Goal: Task Accomplishment & Management: Complete application form

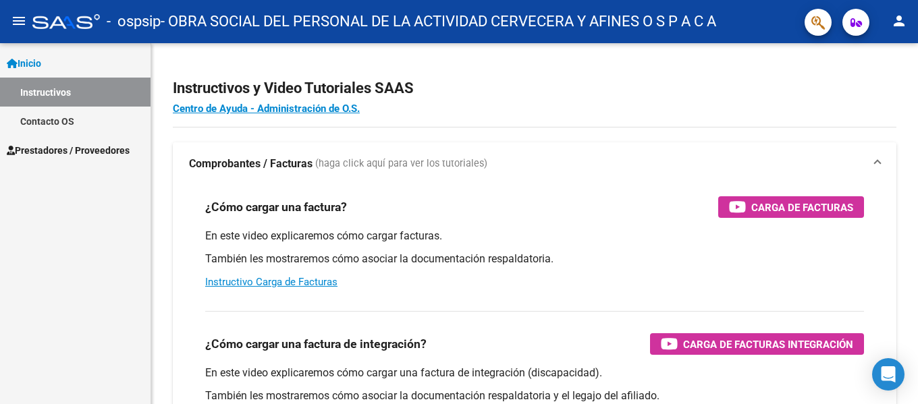
click at [57, 151] on span "Prestadores / Proveedores" at bounding box center [68, 150] width 123 height 15
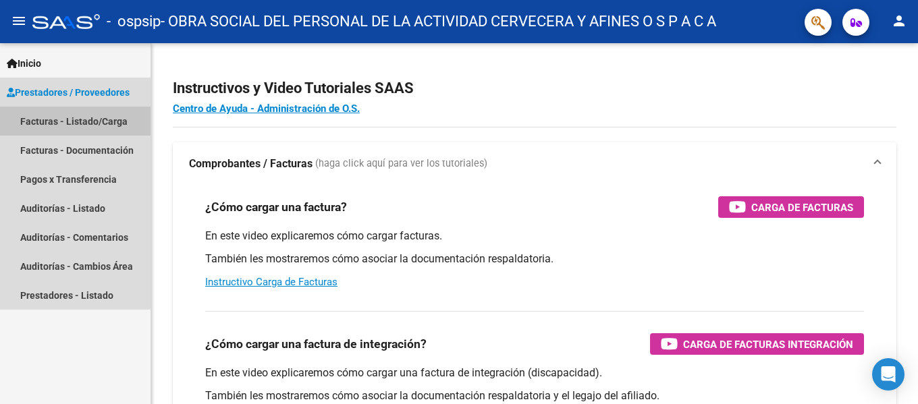
click at [52, 119] on link "Facturas - Listado/Carga" at bounding box center [75, 121] width 151 height 29
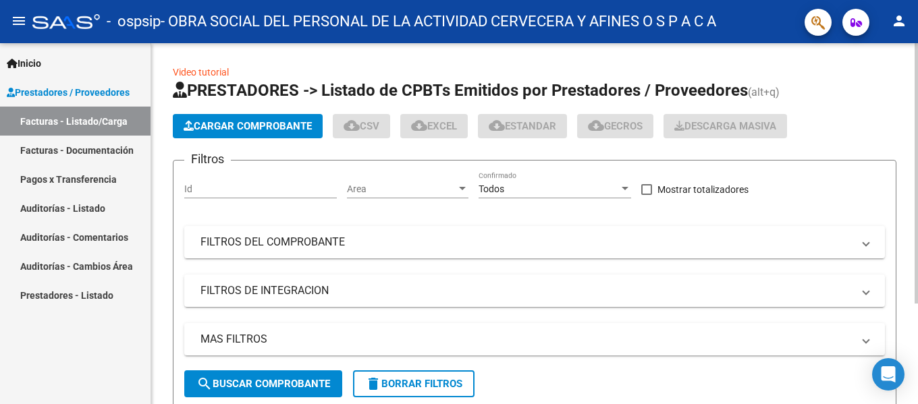
click at [231, 128] on span "Cargar Comprobante" at bounding box center [248, 126] width 128 height 12
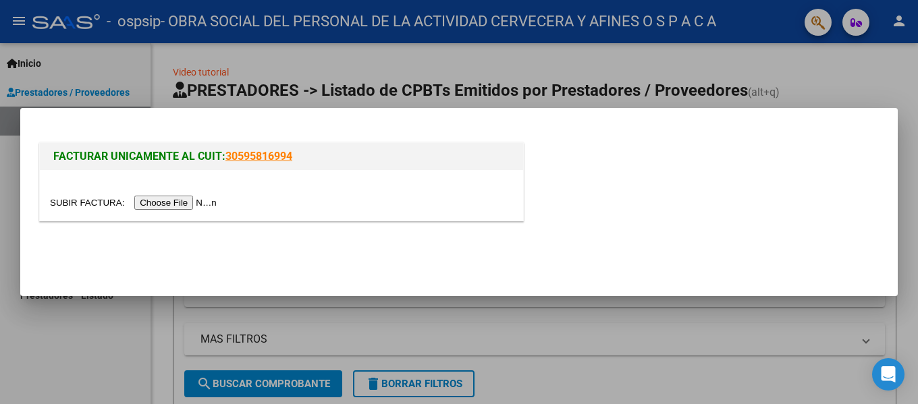
click at [176, 204] on input "file" at bounding box center [135, 203] width 171 height 14
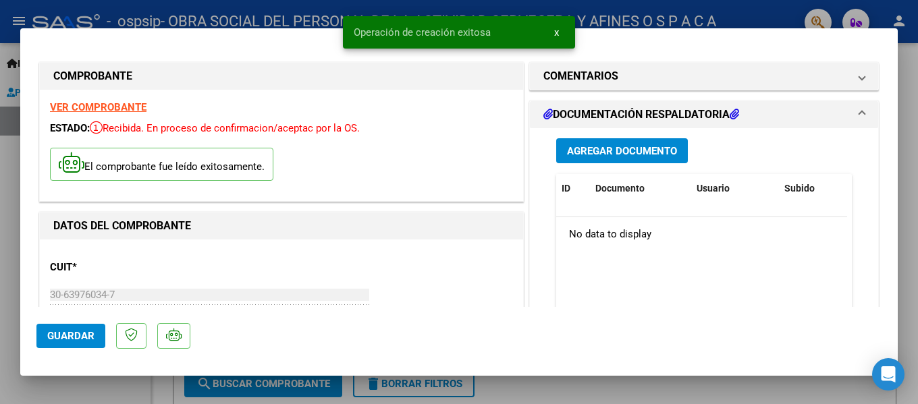
click at [613, 149] on span "Agregar Documento" at bounding box center [622, 151] width 110 height 12
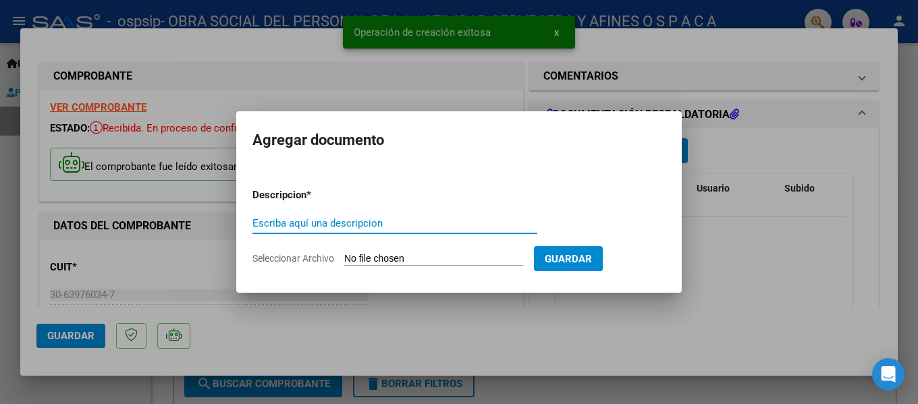
click at [300, 219] on input "Escriba aquí una descripcion" at bounding box center [394, 223] width 285 height 12
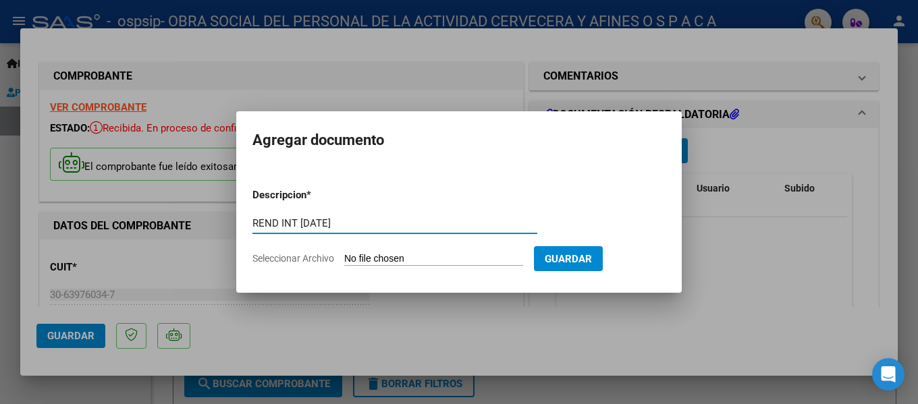
type input "REND INT [DATE]"
click at [358, 250] on form "Descripcion * REND INT [DATE] Escriba aquí una descripcion Seleccionar Archivo …" at bounding box center [458, 226] width 413 height 99
click at [379, 261] on input "Seleccionar Archivo" at bounding box center [433, 259] width 179 height 13
type input "C:\fakepath\OSPSIP INT [DATE].pdf"
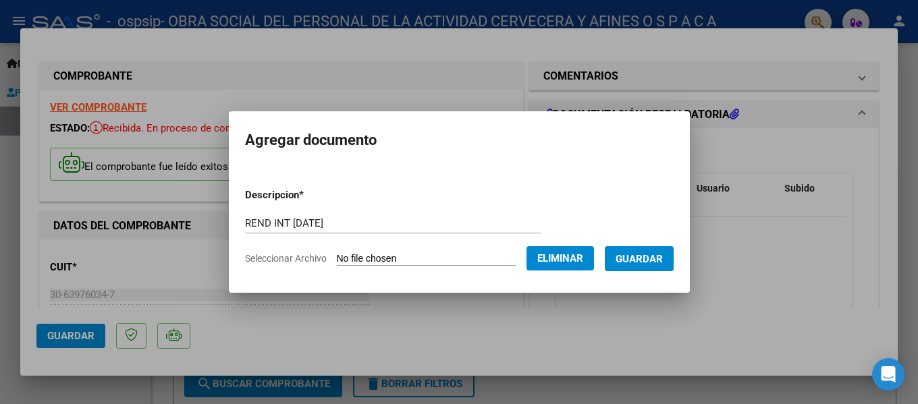
click at [647, 265] on button "Guardar" at bounding box center [639, 258] width 69 height 25
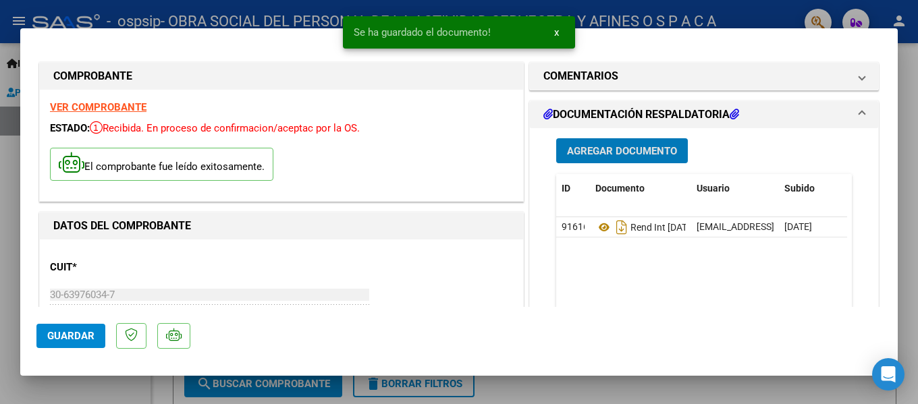
click at [623, 152] on span "Agregar Documento" at bounding box center [622, 151] width 110 height 12
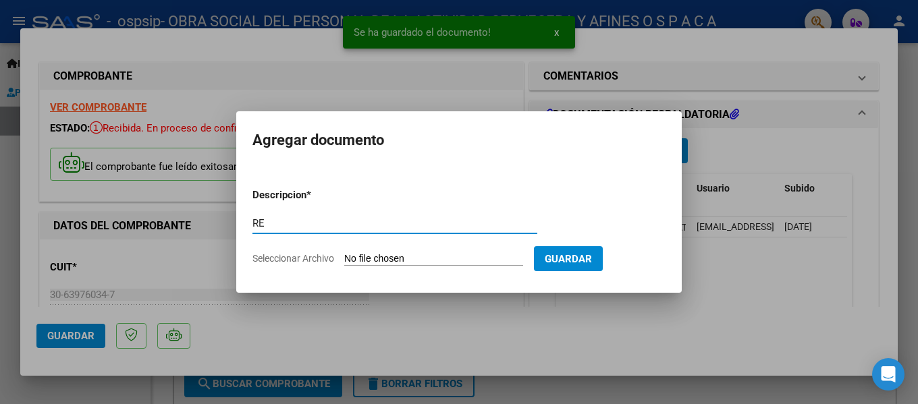
type input "R"
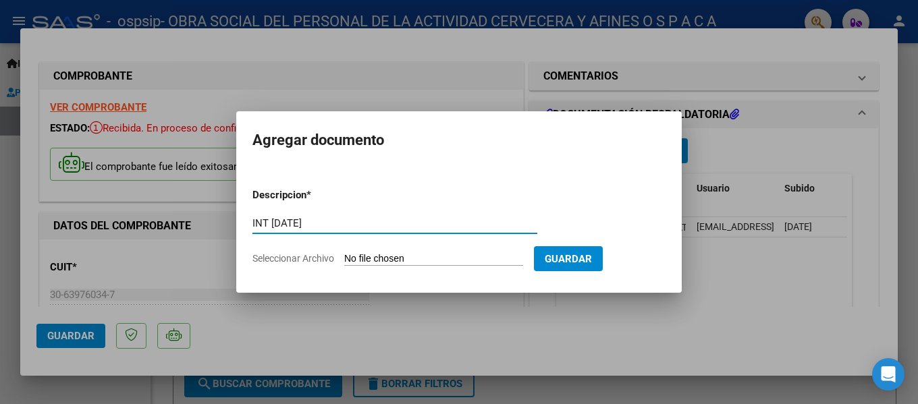
type input "INT [DATE]"
click at [367, 254] on input "Seleccionar Archivo" at bounding box center [433, 259] width 179 height 13
type input "C:\fakepath\OSPSIP INT [DATE].pdf"
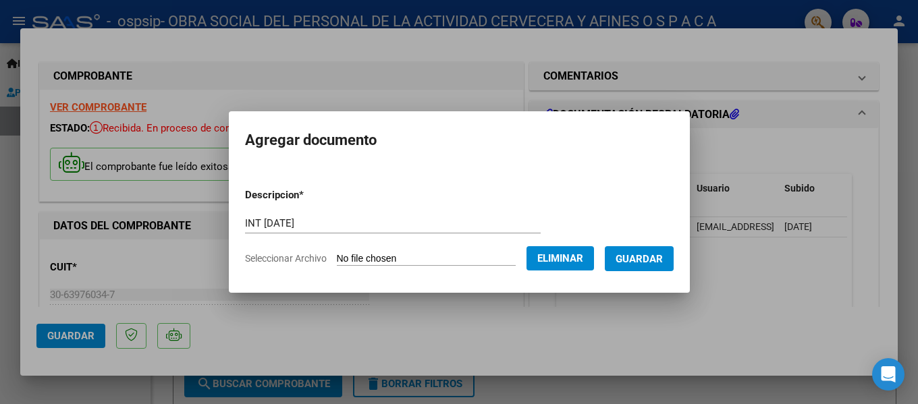
click at [651, 264] on span "Guardar" at bounding box center [639, 259] width 47 height 12
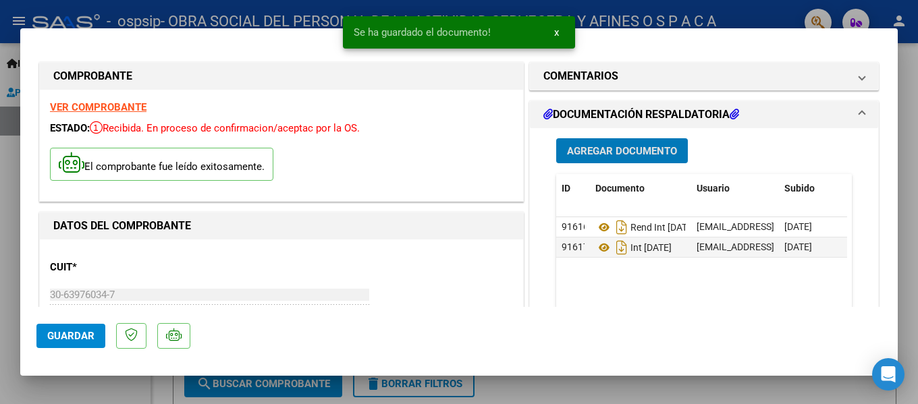
drag, startPoint x: 78, startPoint y: 335, endPoint x: 112, endPoint y: 330, distance: 34.2
click at [77, 335] on span "Guardar" at bounding box center [70, 336] width 47 height 12
click at [2, 265] on div at bounding box center [459, 202] width 918 height 404
type input "$ 0,00"
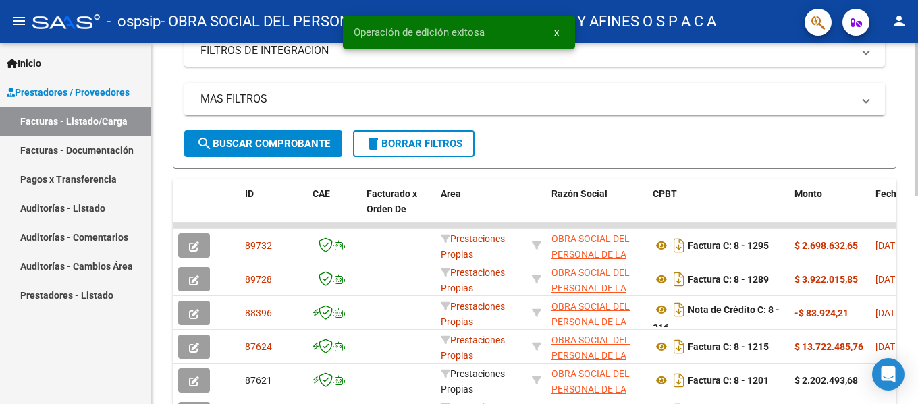
scroll to position [270, 0]
